Goal: Navigation & Orientation: Find specific page/section

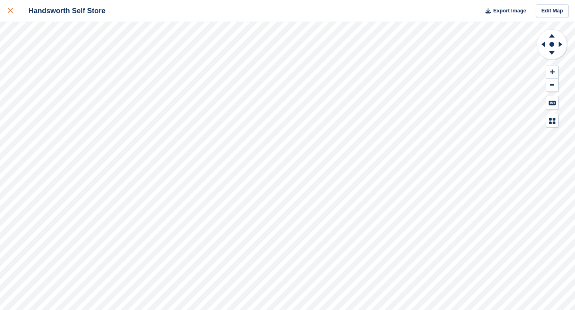
click at [9, 10] on icon at bounding box center [10, 10] width 5 height 5
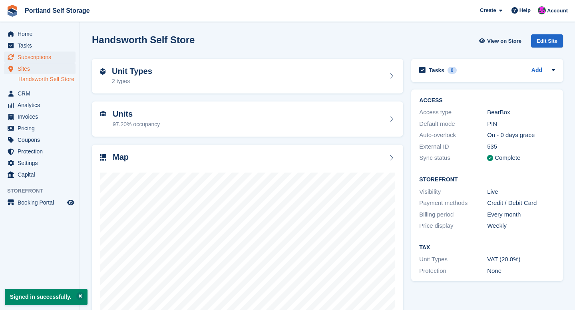
click at [40, 61] on span "Subscriptions" at bounding box center [42, 57] width 48 height 11
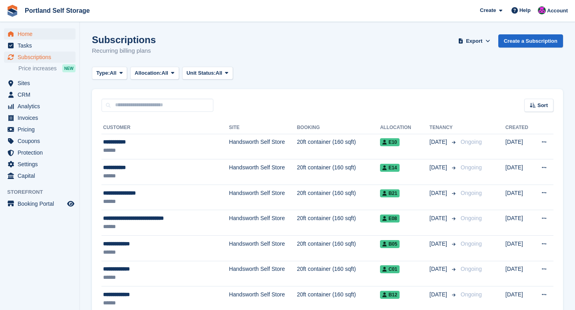
click at [43, 36] on span "Home" at bounding box center [42, 33] width 48 height 11
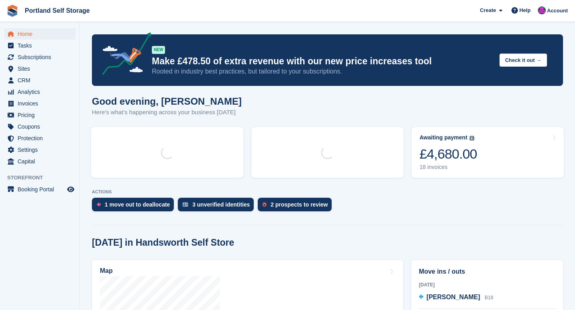
click at [42, 84] on span "CRM" at bounding box center [42, 80] width 48 height 11
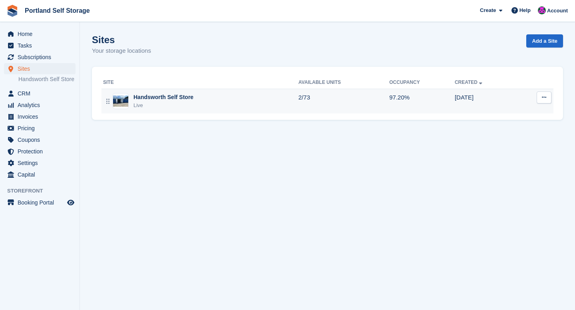
click at [189, 109] on td "Handsworth Self Store Live" at bounding box center [199, 101] width 197 height 25
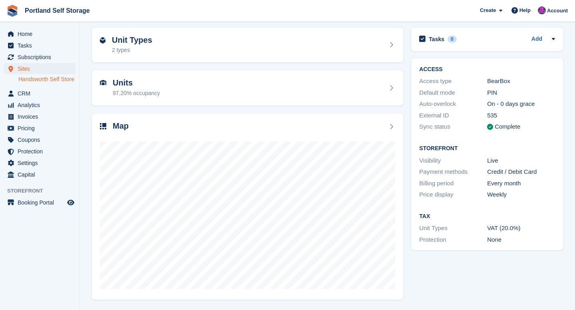
scroll to position [30, 0]
